Goal: Book appointment/travel/reservation

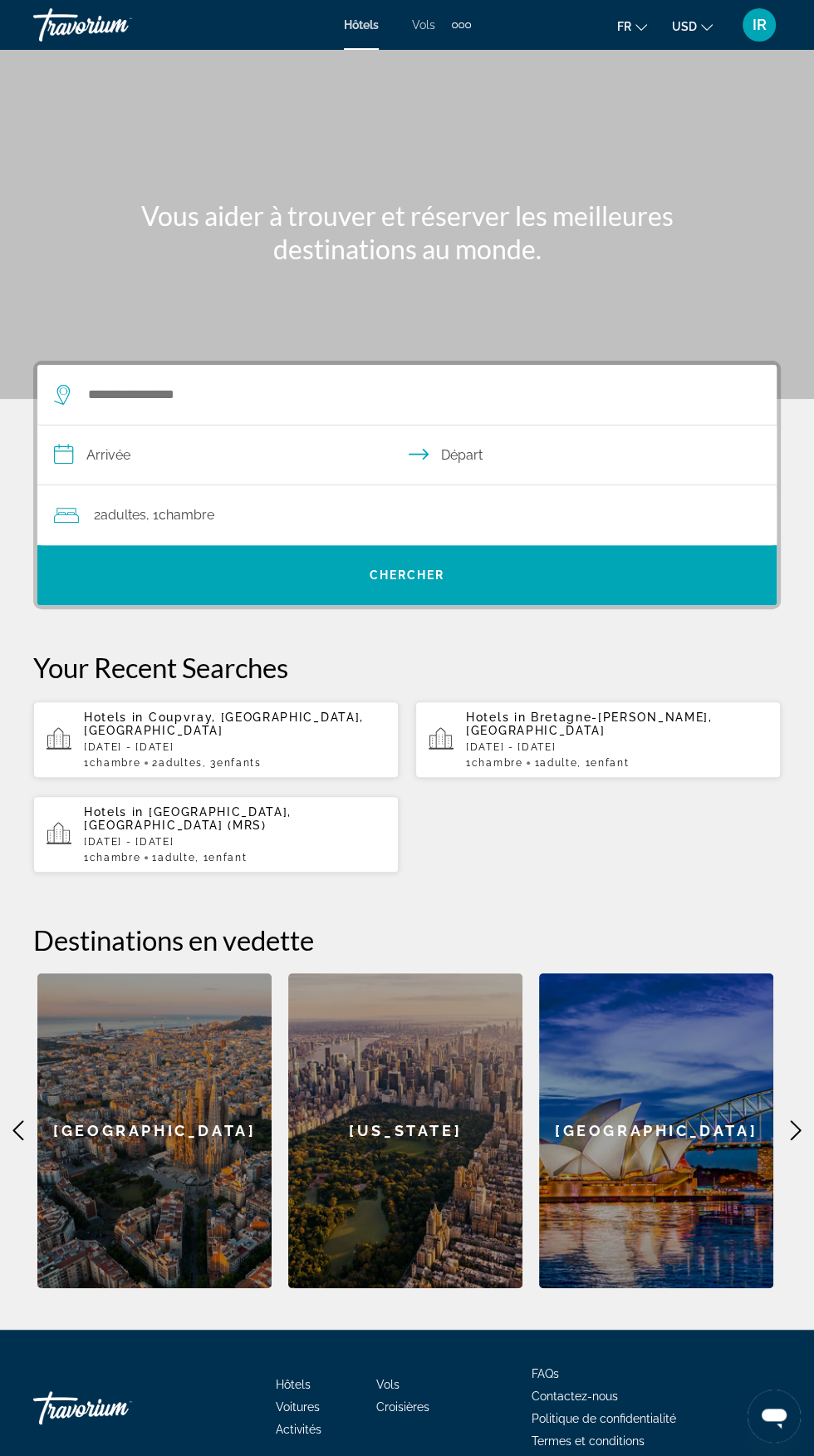
click at [692, 35] on button "USD USD ($) MXN (Mex$) CAD (Can$) GBP (£) EUR (€) AUD (A$) NZD (NZ$) CNY (CN¥)" at bounding box center [692, 26] width 41 height 24
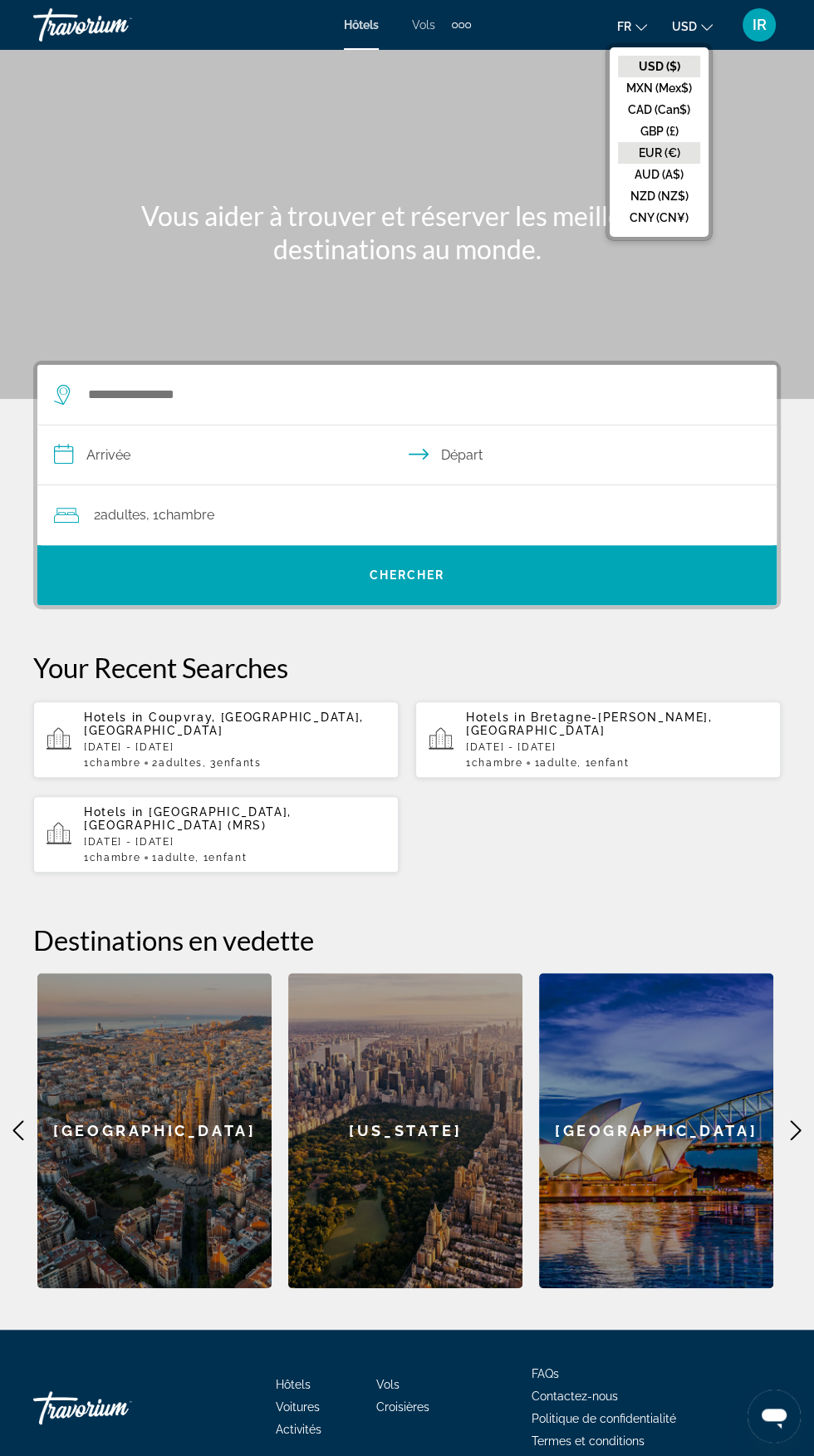
click at [667, 156] on button "EUR (€)" at bounding box center [658, 152] width 83 height 21
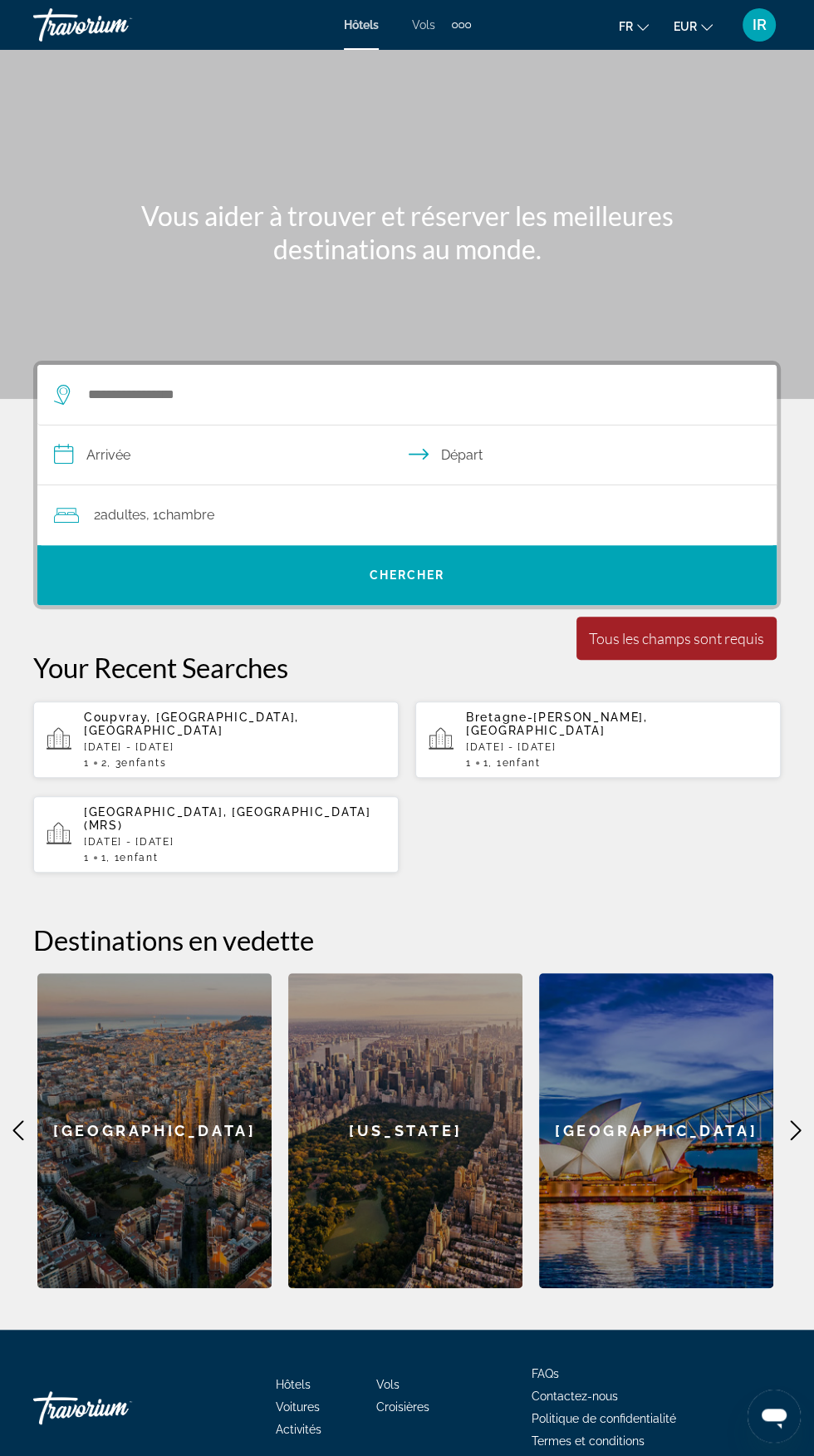
click at [468, 25] on div "Extra navigation items" at bounding box center [468, 25] width 6 height 6
click at [442, 129] on link "Activités" at bounding box center [431, 115] width 70 height 30
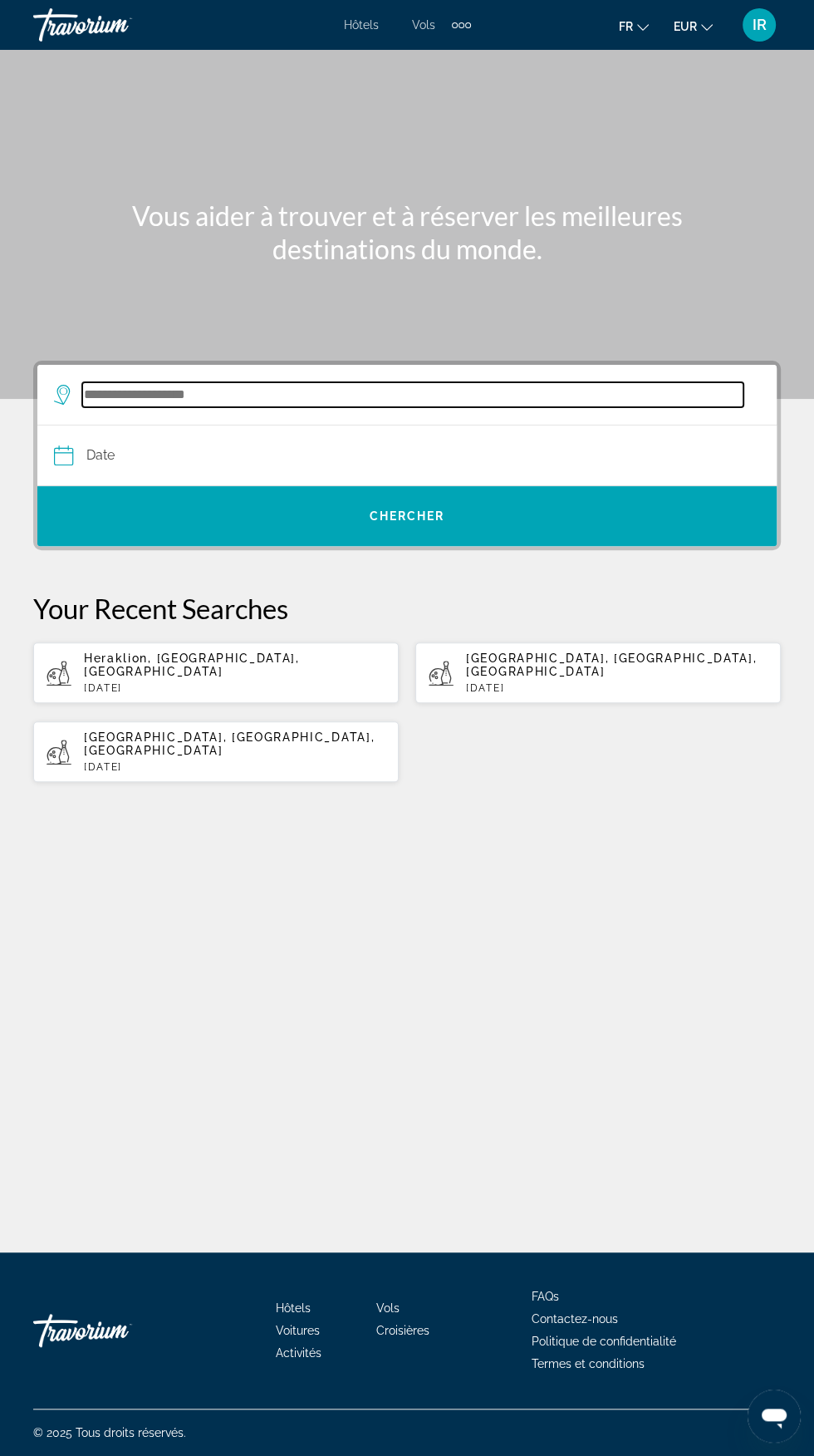
click at [123, 397] on input "Search destination" at bounding box center [413, 394] width 661 height 25
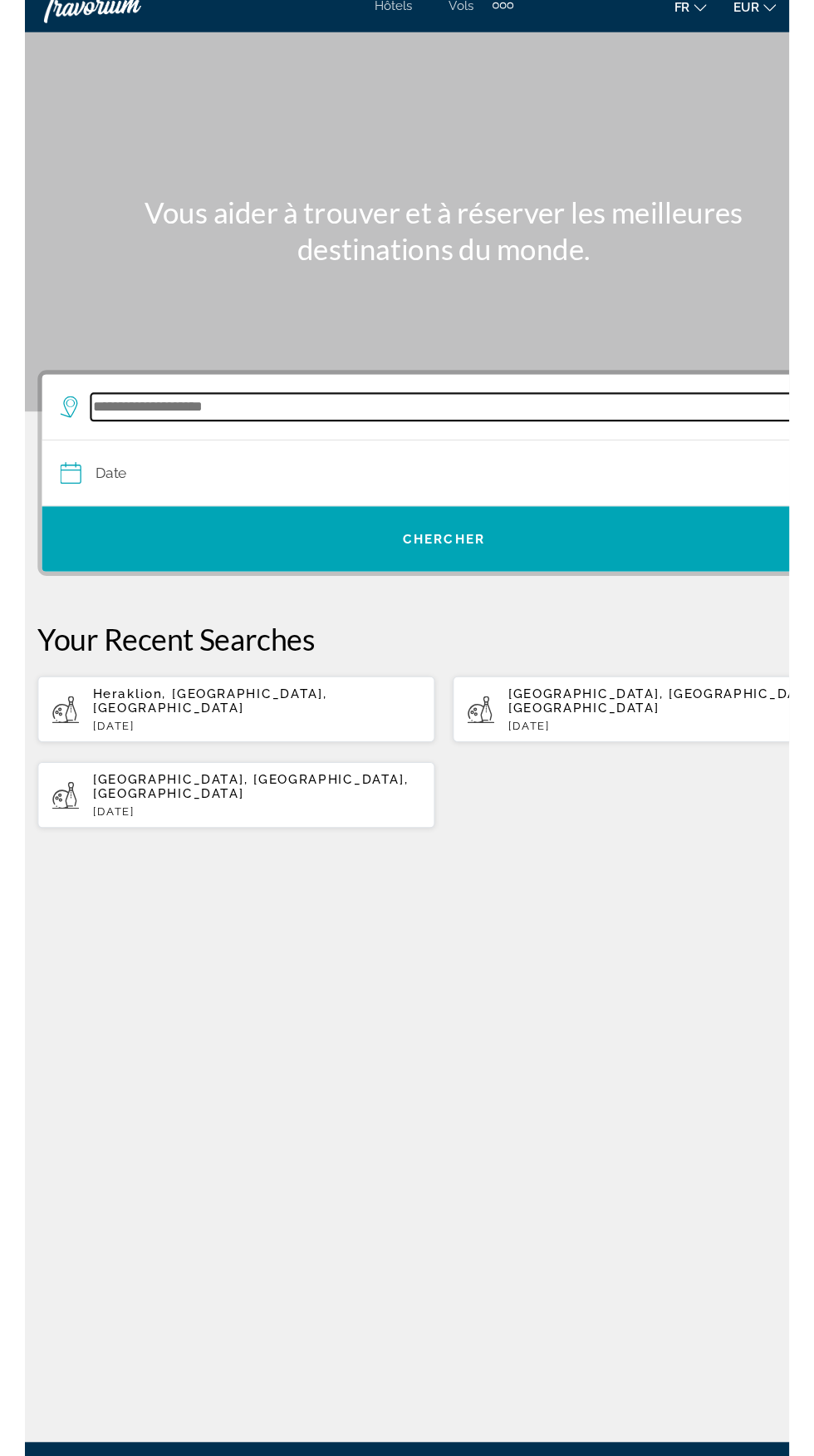
scroll to position [94, 0]
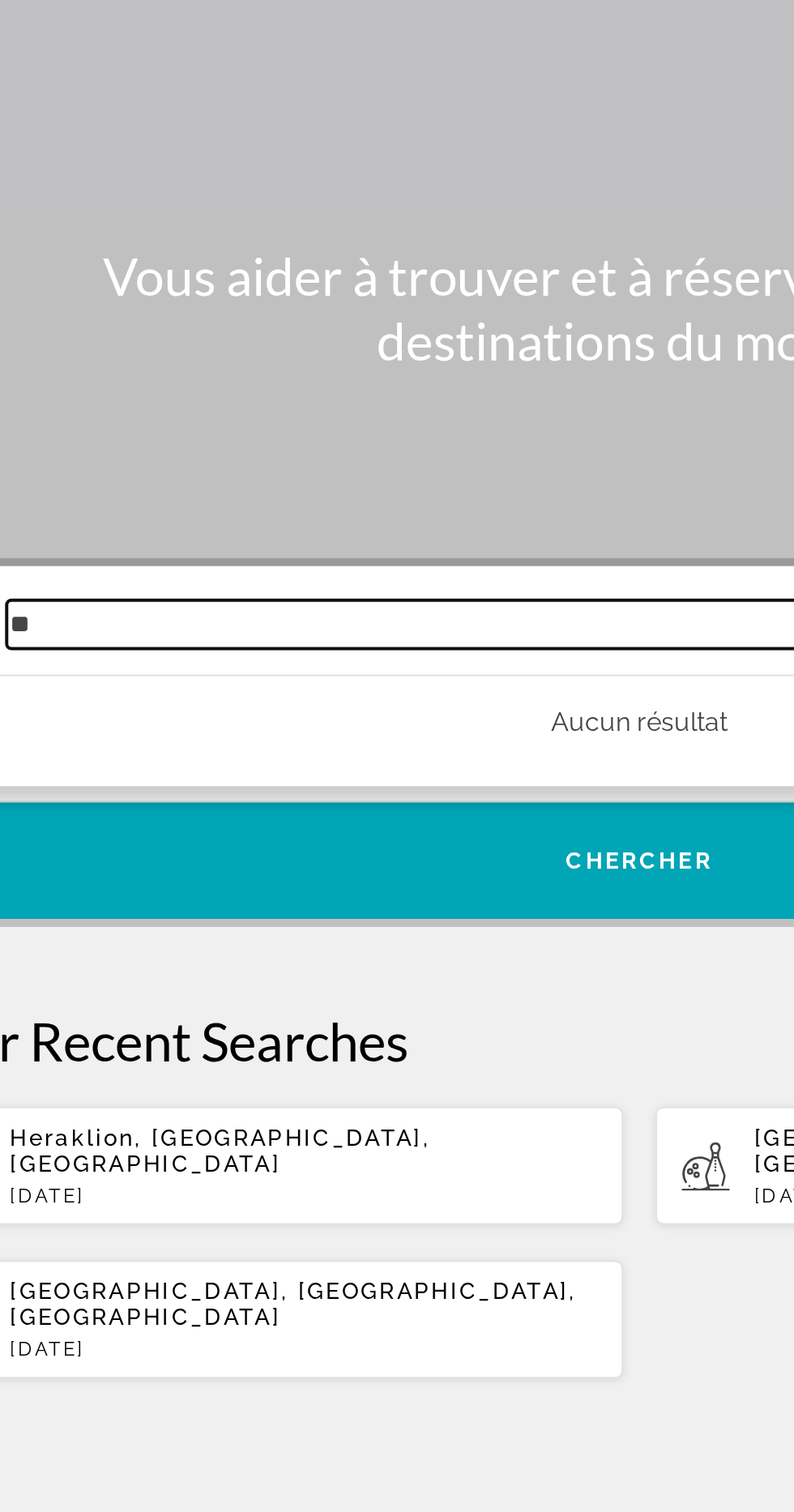
type input "*"
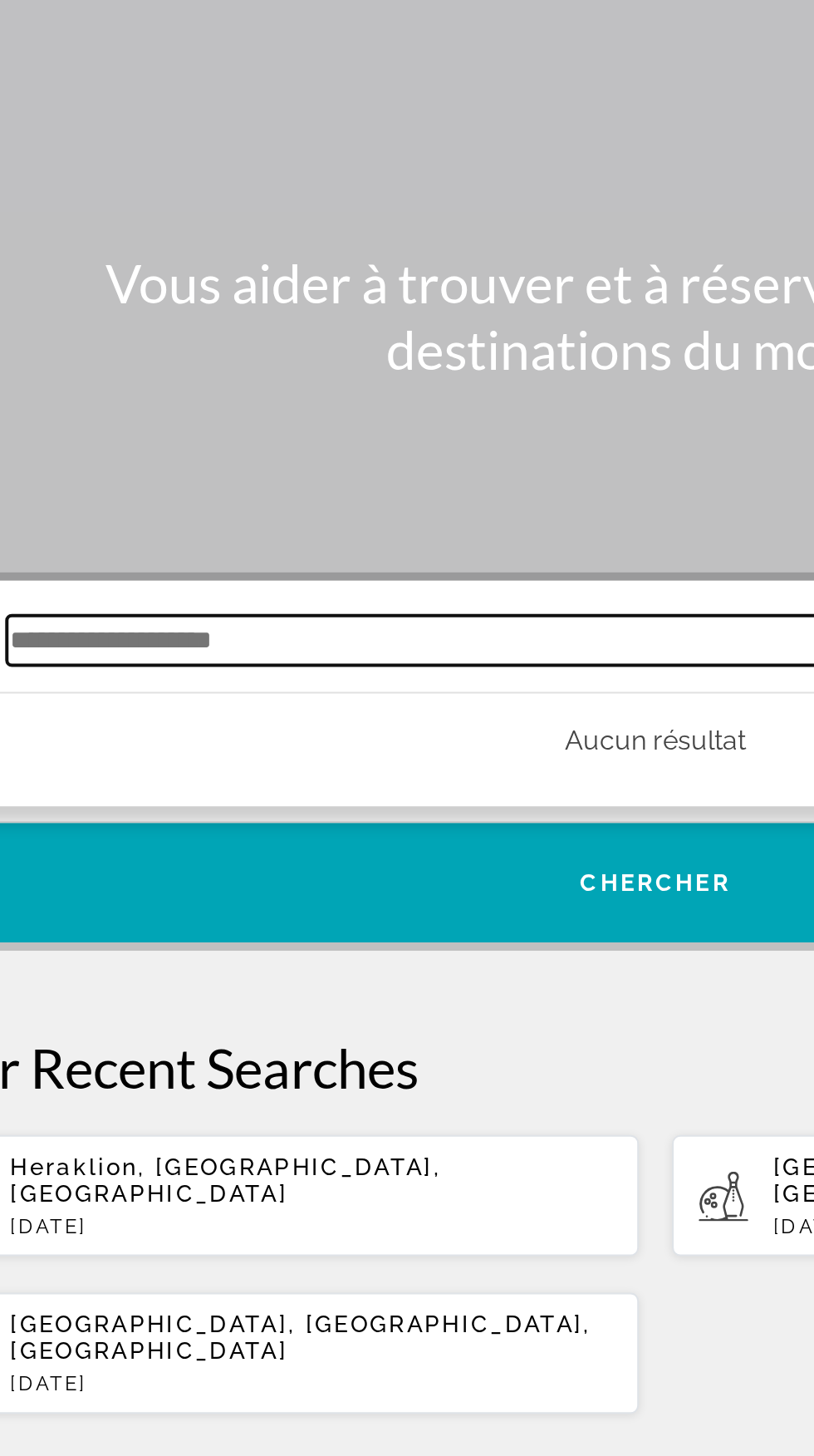
scroll to position [0, 0]
